Goal: Find specific page/section: Find specific page/section

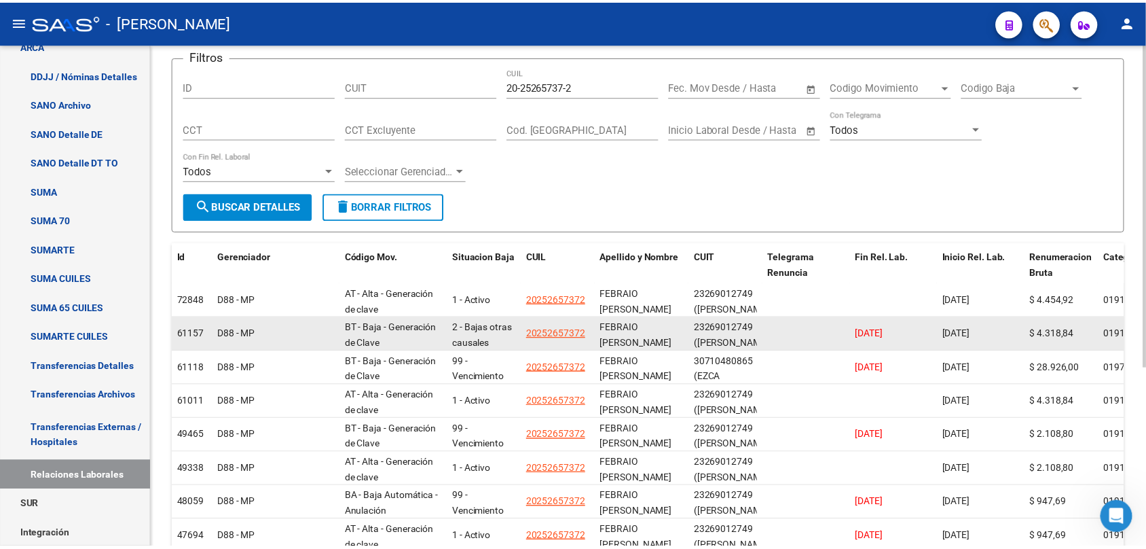
scroll to position [110, 0]
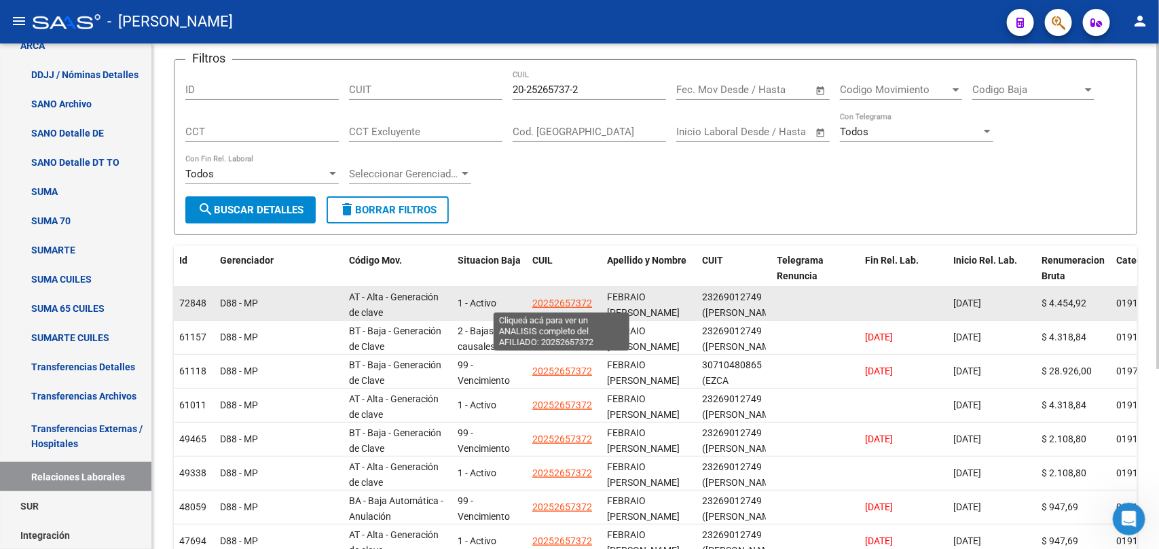
click at [579, 299] on span "20252657372" at bounding box center [562, 302] width 60 height 11
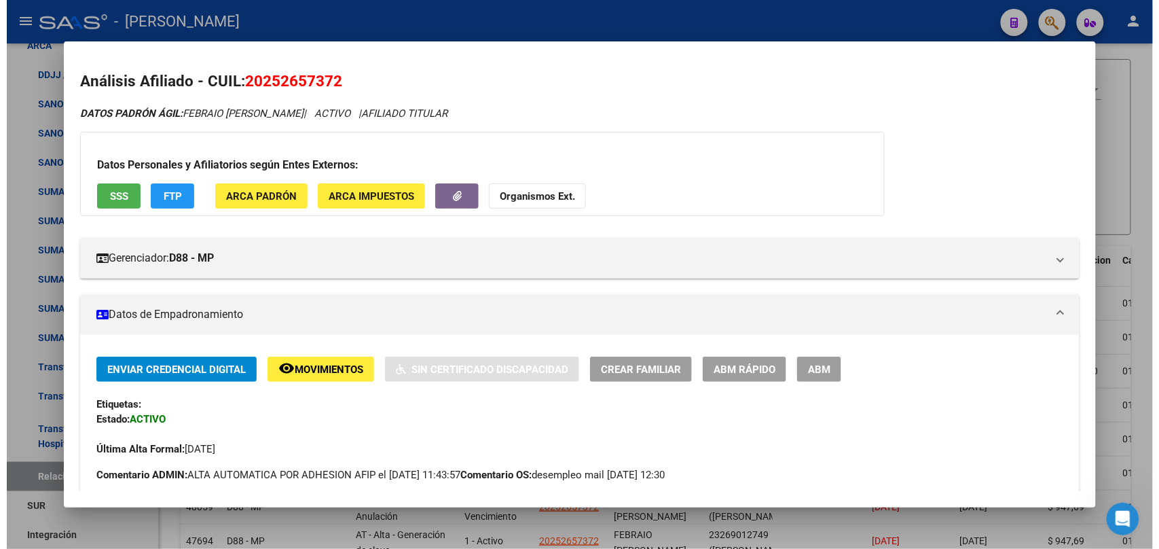
scroll to position [85, 0]
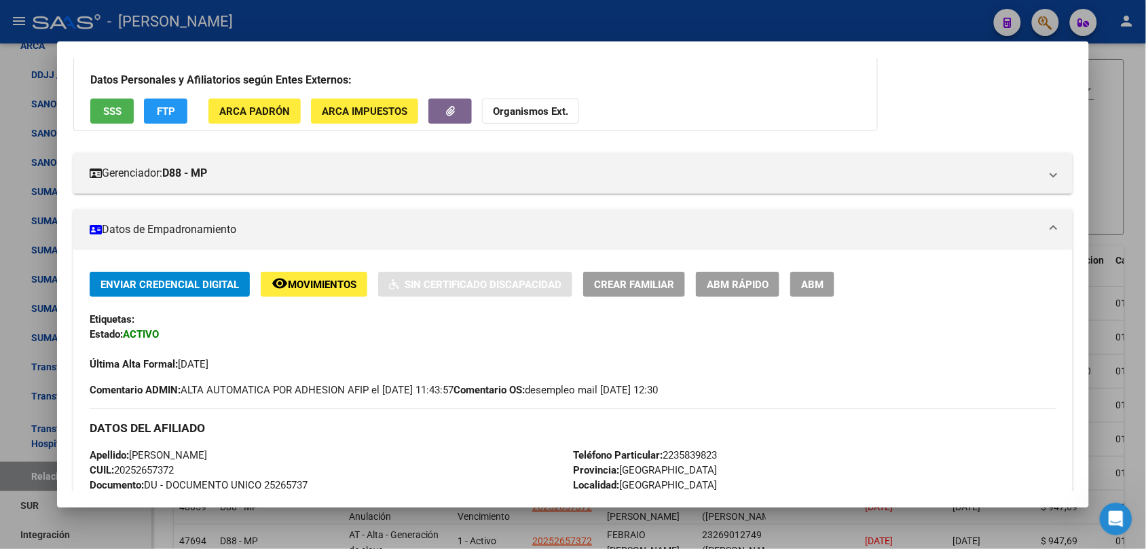
click at [1136, 96] on div at bounding box center [573, 274] width 1146 height 549
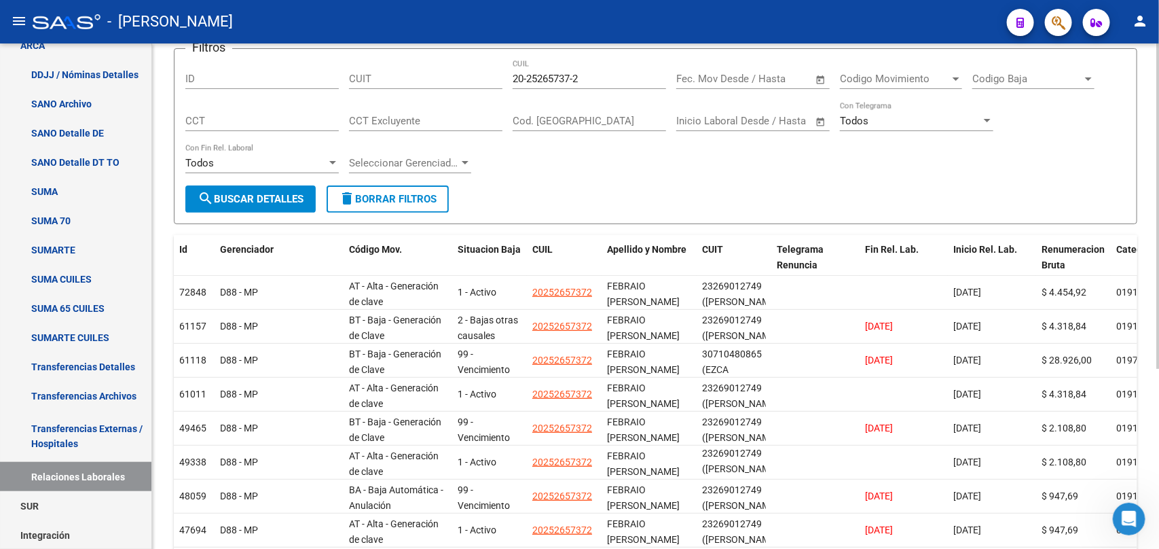
scroll to position [170, 0]
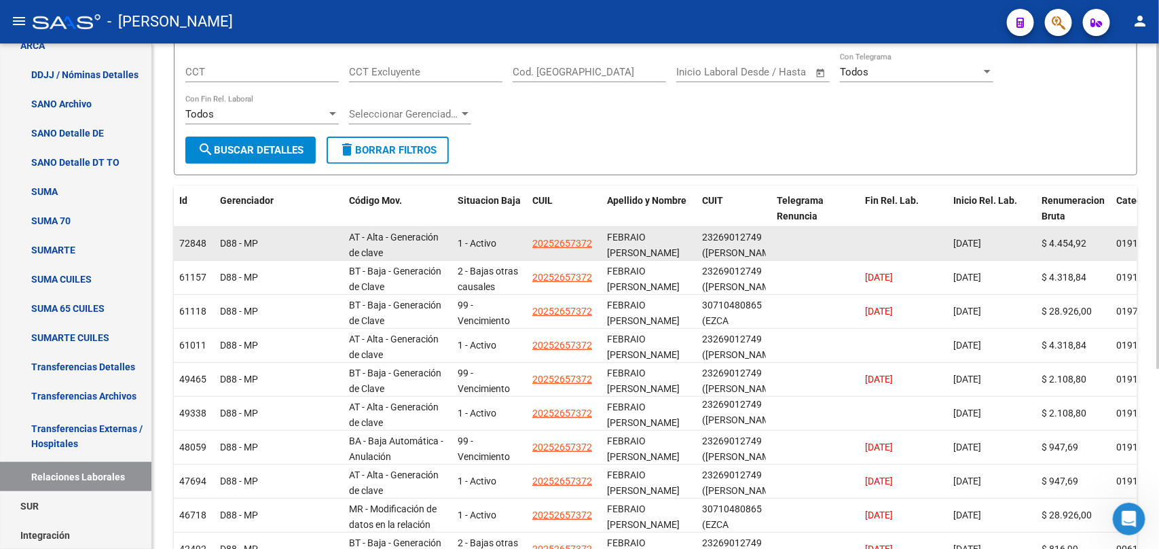
click at [724, 247] on span "([PERSON_NAME])" at bounding box center [741, 252] width 79 height 11
click at [722, 248] on span "([PERSON_NAME])" at bounding box center [741, 252] width 79 height 11
click at [722, 236] on div "23269012749" at bounding box center [732, 237] width 60 height 16
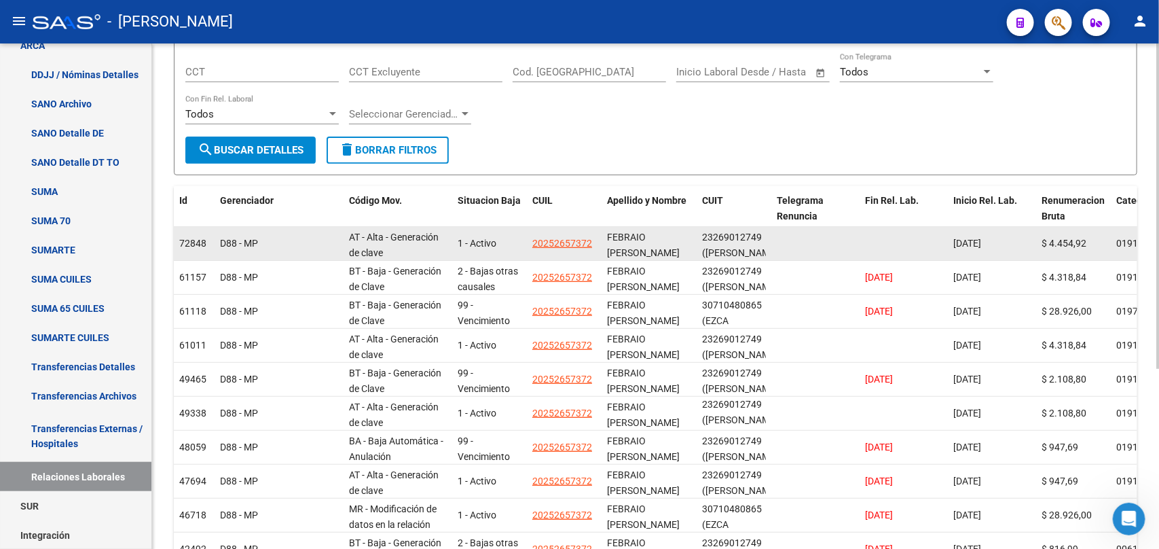
click at [722, 236] on div "23269012749" at bounding box center [732, 237] width 60 height 16
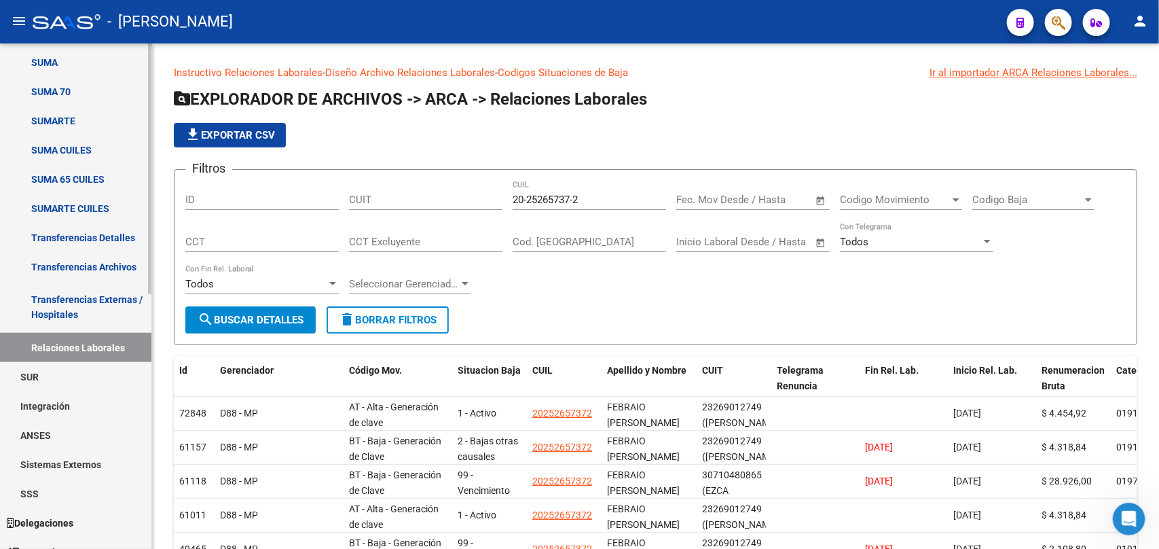
scroll to position [509, 0]
